Goal: Navigation & Orientation: Understand site structure

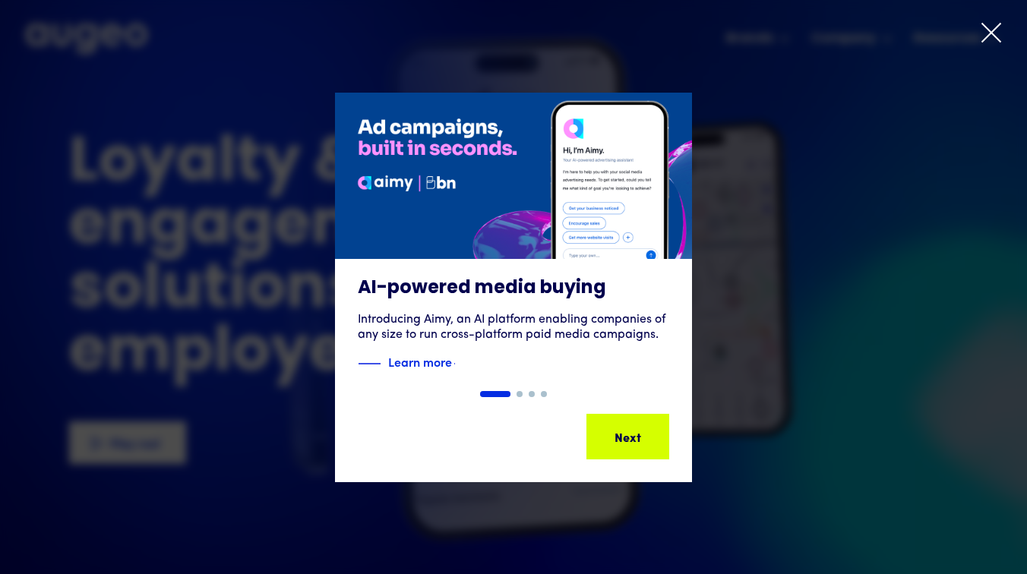
drag, startPoint x: 986, startPoint y: 32, endPoint x: 966, endPoint y: 26, distance: 20.7
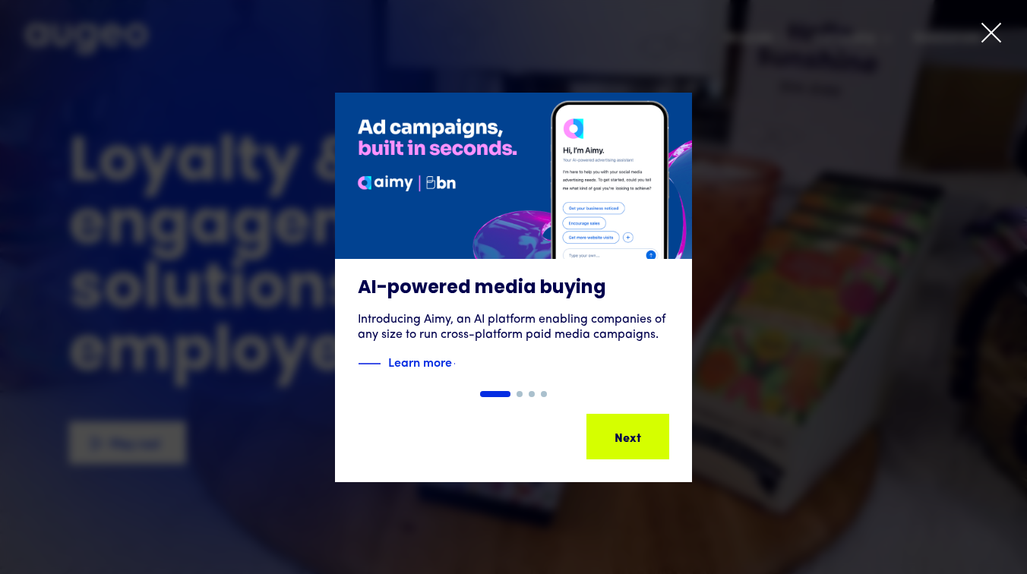
click at [986, 32] on icon at bounding box center [991, 32] width 23 height 23
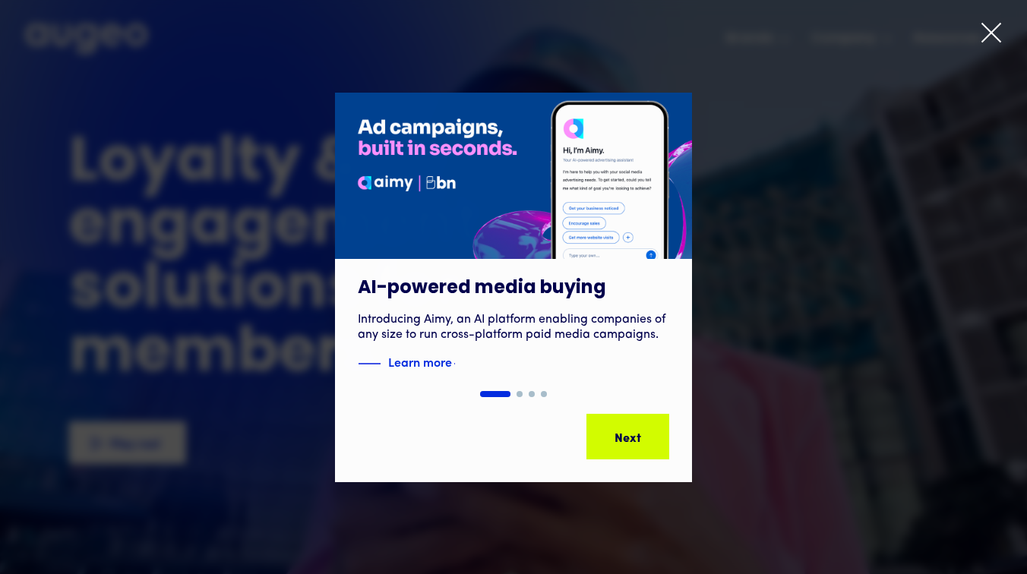
click at [993, 31] on icon at bounding box center [991, 32] width 23 height 23
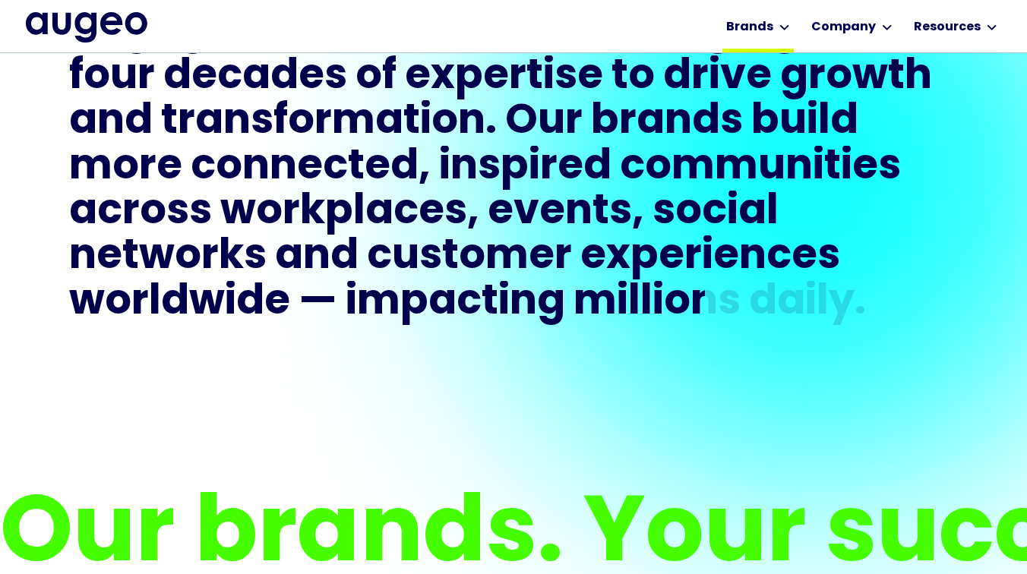
scroll to position [804, 0]
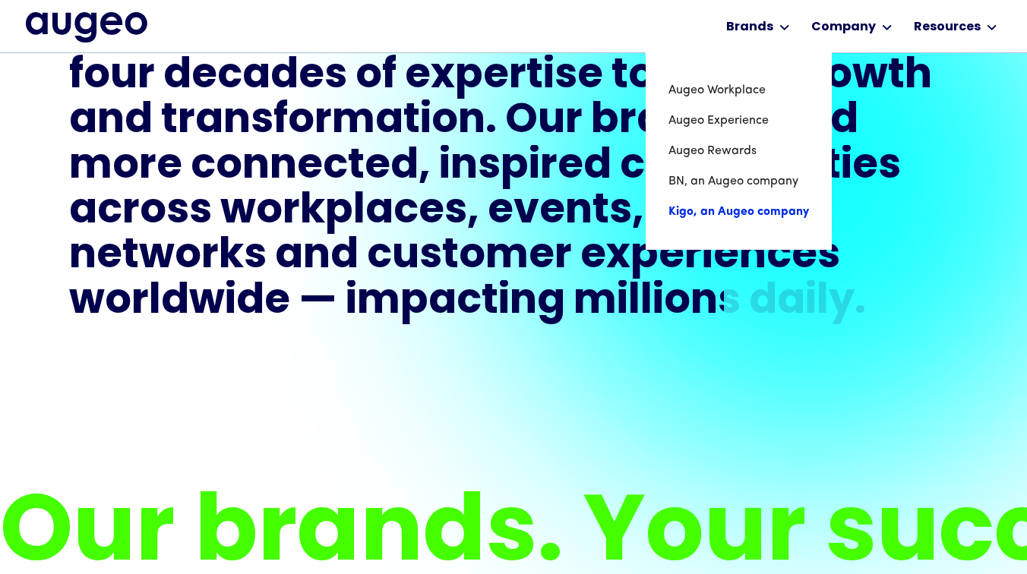
click at [748, 214] on link "Kigo, an Augeo company" at bounding box center [738, 212] width 141 height 30
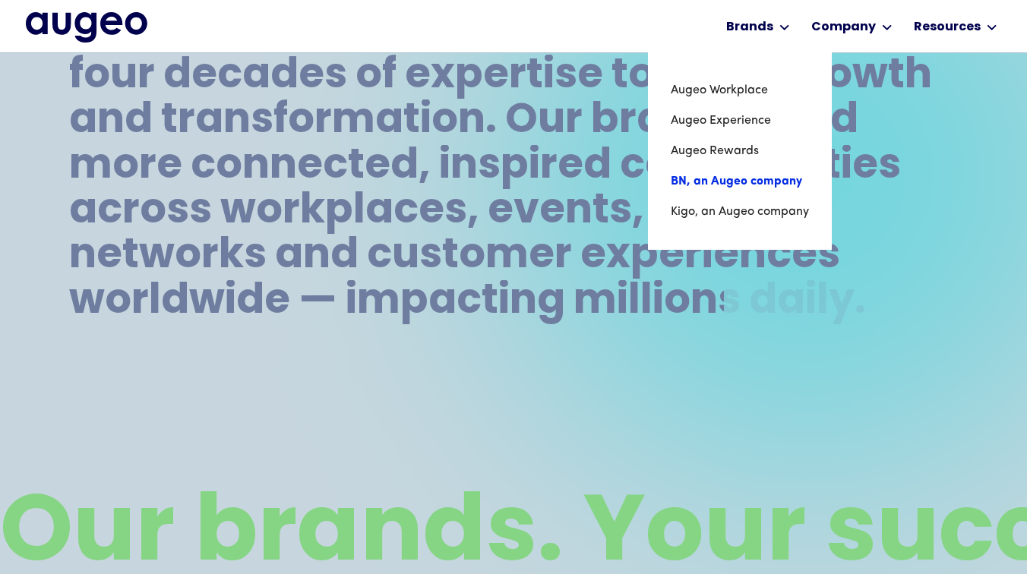
click at [710, 183] on link "BN, an Augeo company" at bounding box center [740, 181] width 138 height 30
